Goal: Find specific fact: Find specific fact

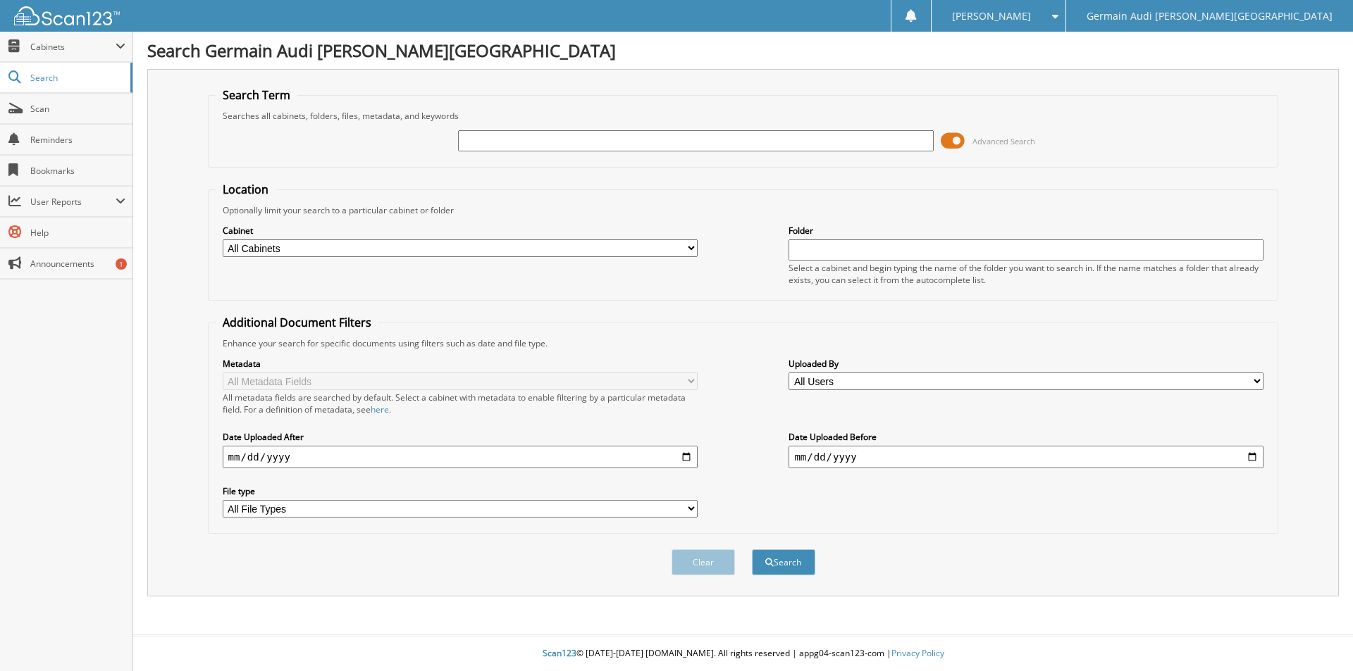
click at [478, 143] on input "text" at bounding box center [695, 140] width 475 height 21
type input "88961"
click at [752, 550] on button "Search" at bounding box center [783, 563] width 63 height 26
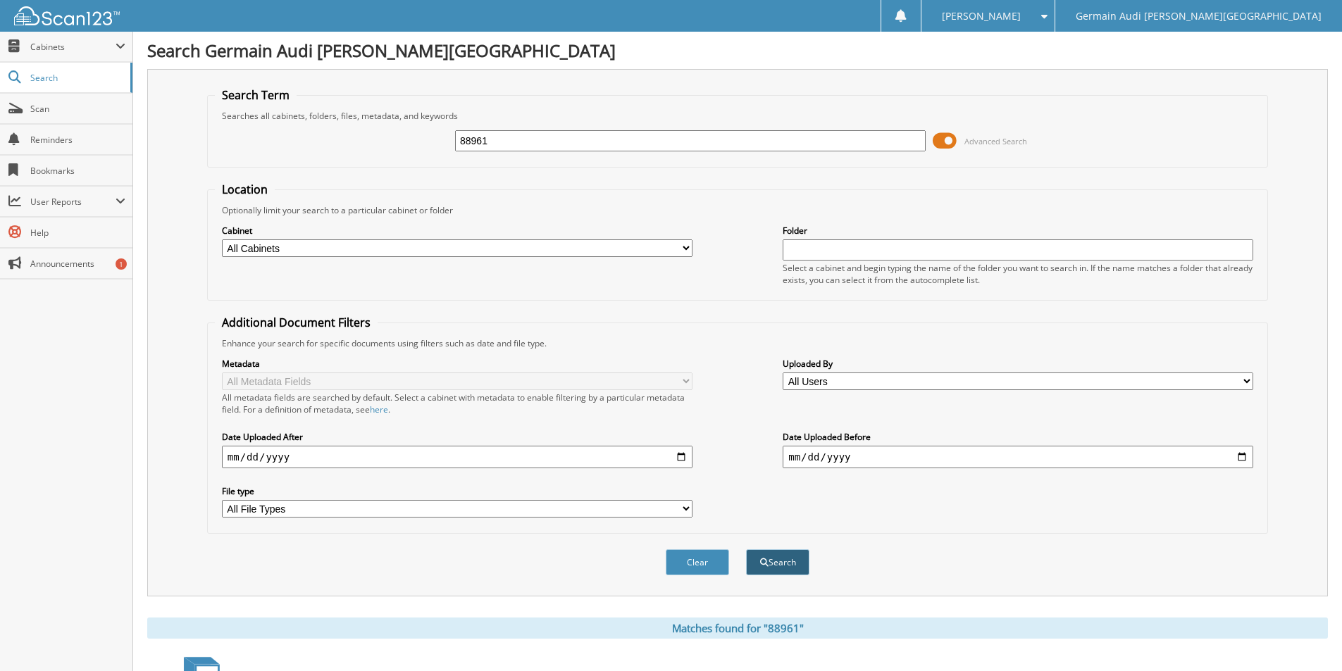
click at [778, 555] on button "Search" at bounding box center [777, 563] width 63 height 26
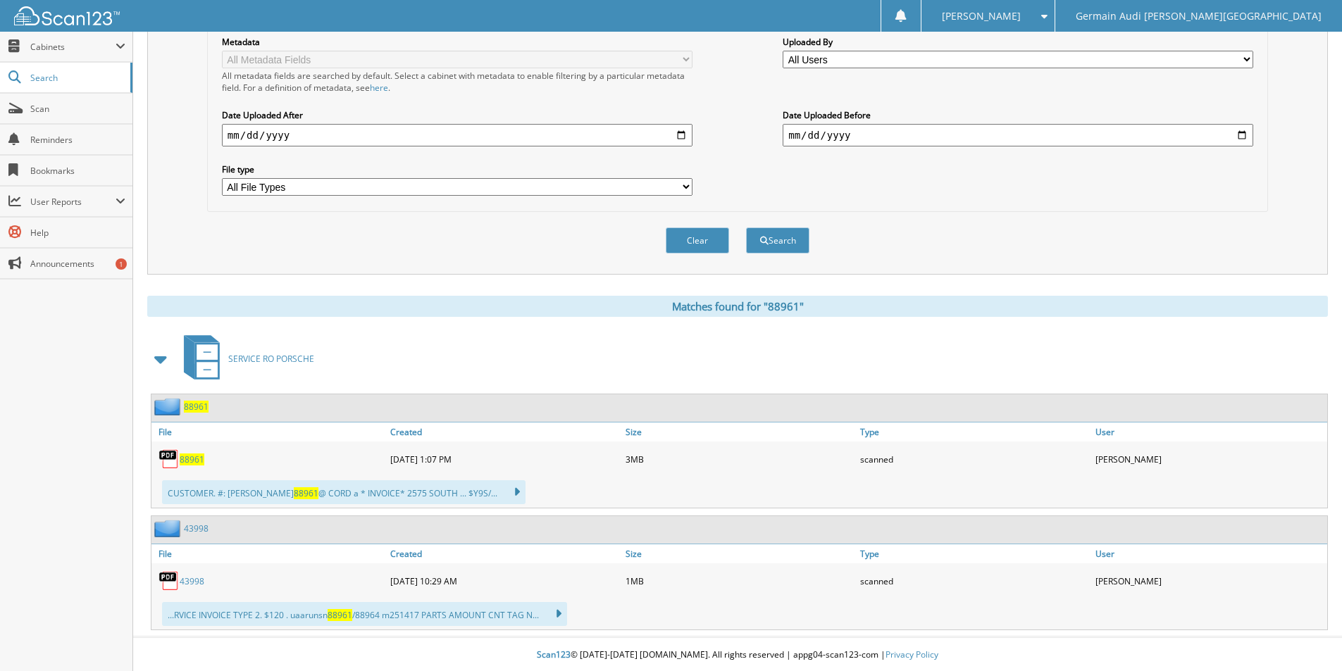
scroll to position [324, 0]
